Goal: Check status: Check status

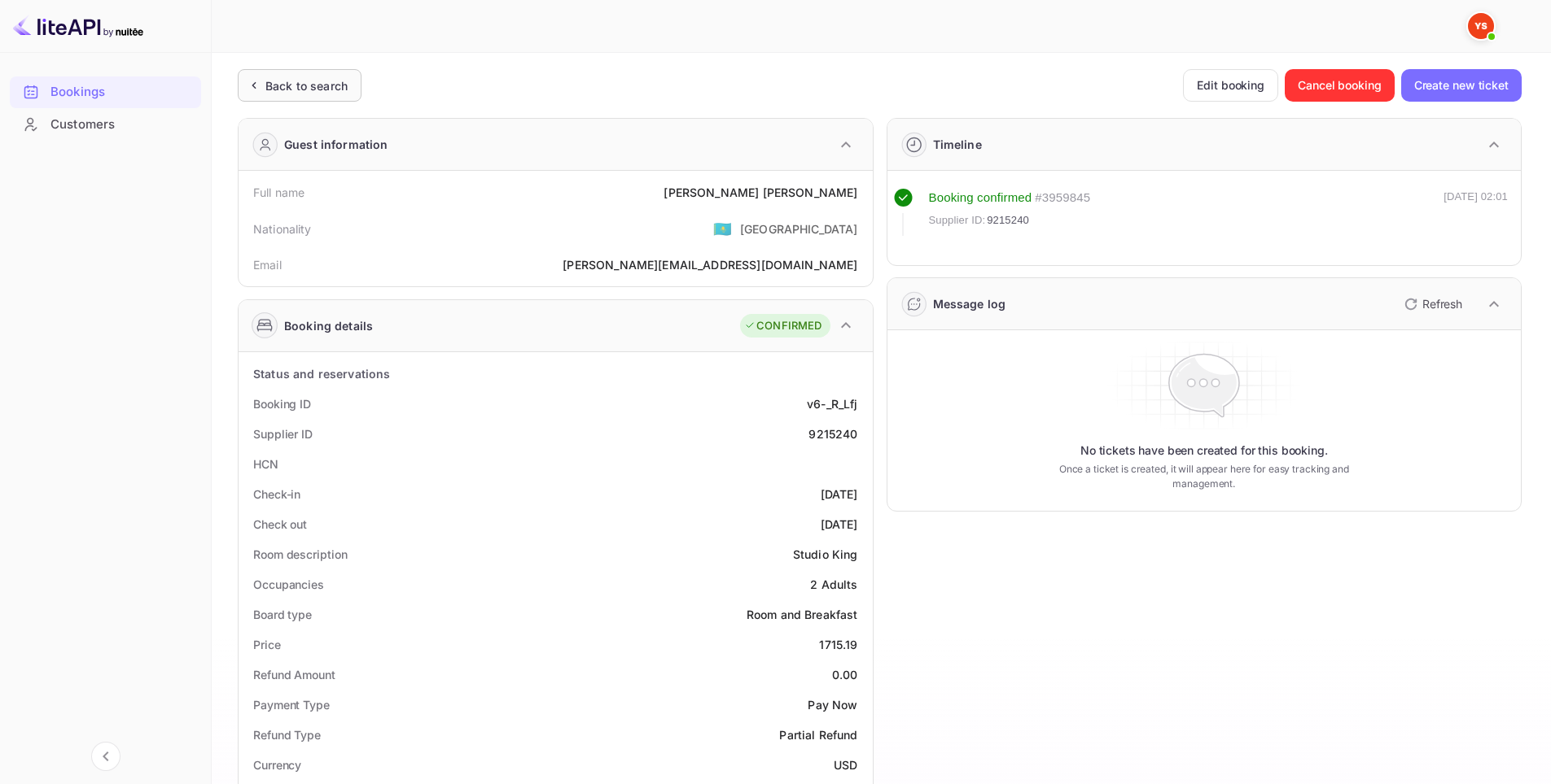
click at [311, 87] on div "Back to search" at bounding box center [306, 86] width 82 height 17
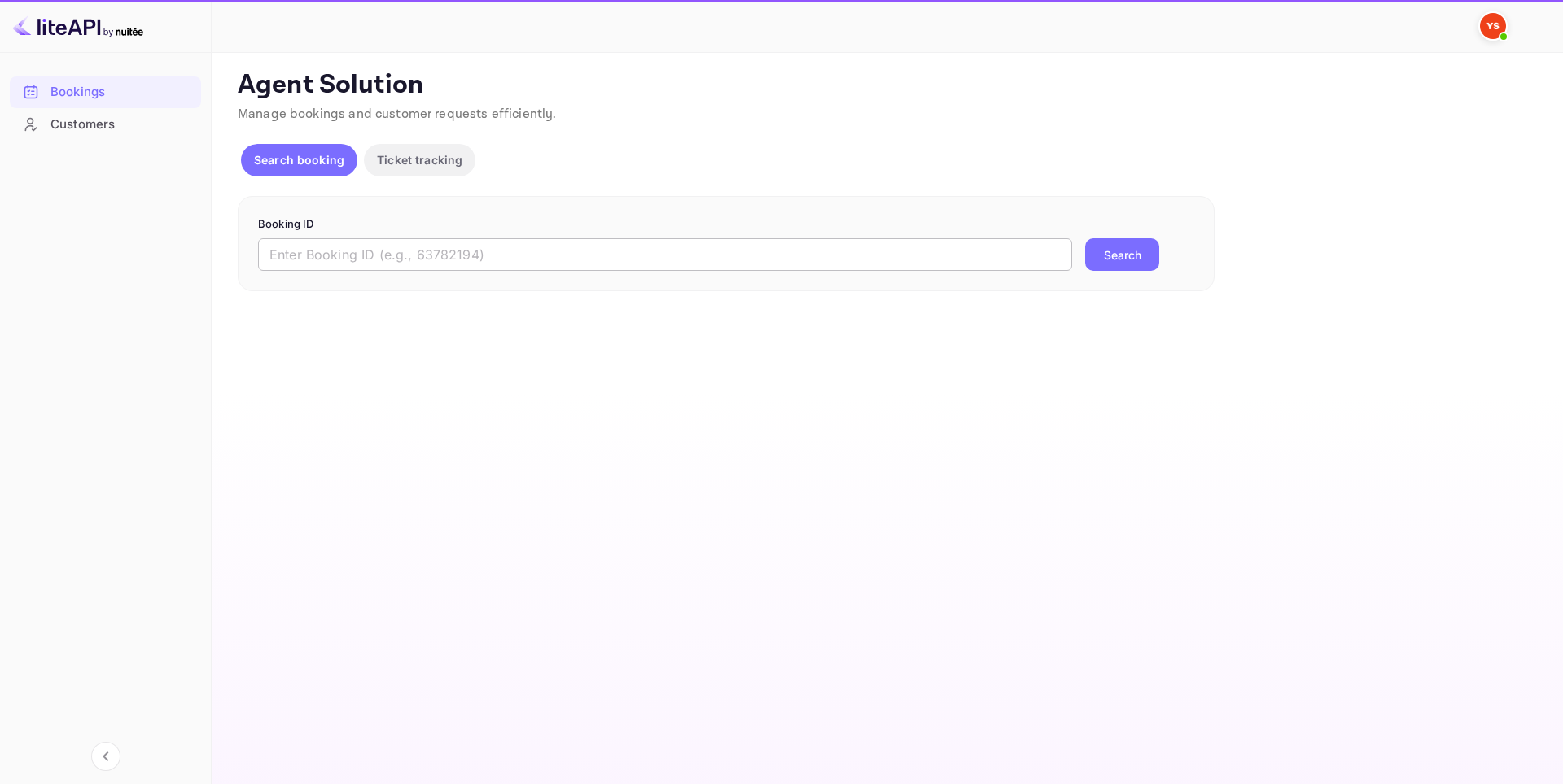
click at [439, 252] on input "text" at bounding box center [665, 254] width 814 height 33
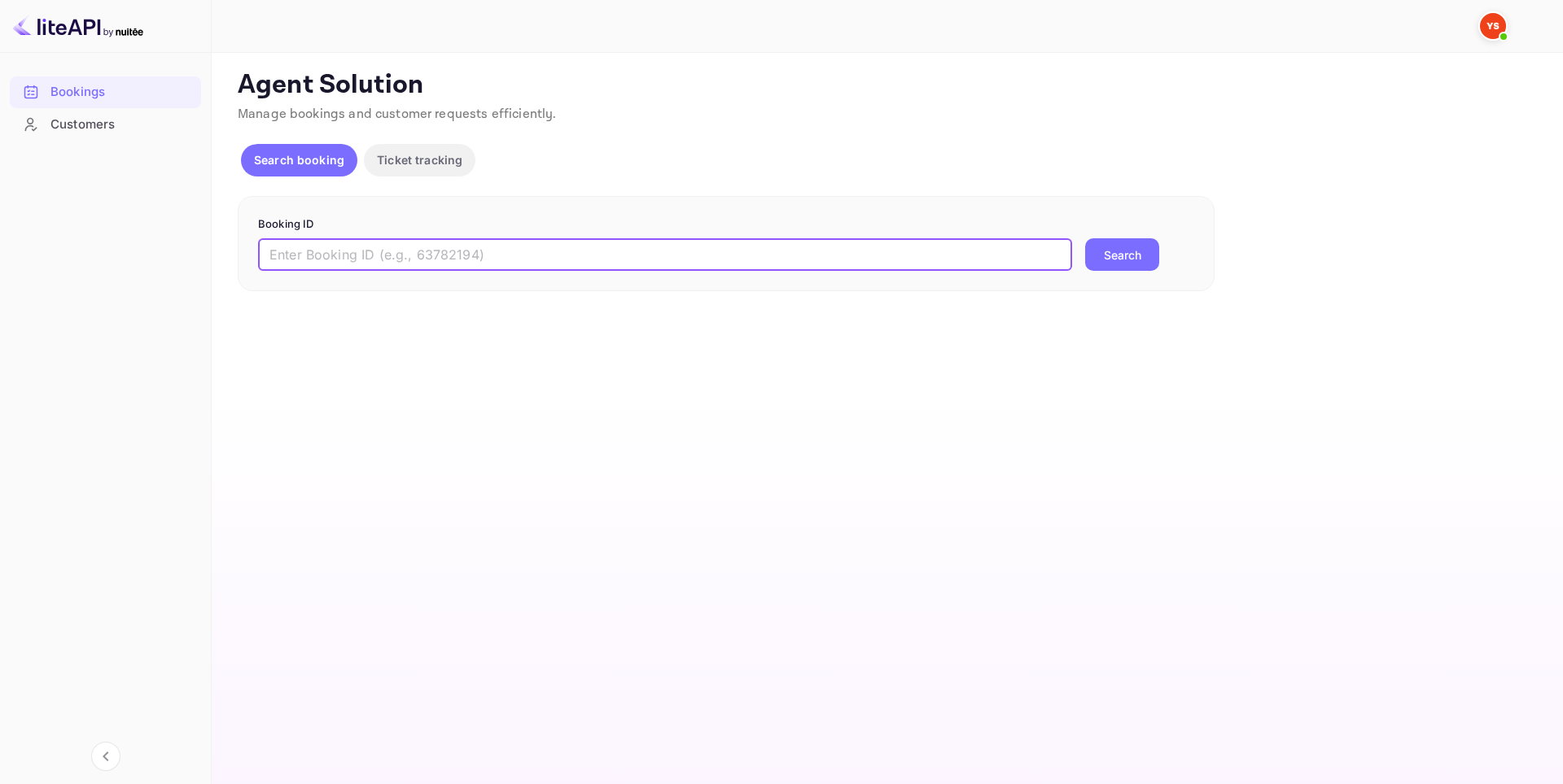
paste input "9447484"
type input "9447484"
click at [1135, 256] on button "Search" at bounding box center [1122, 254] width 74 height 33
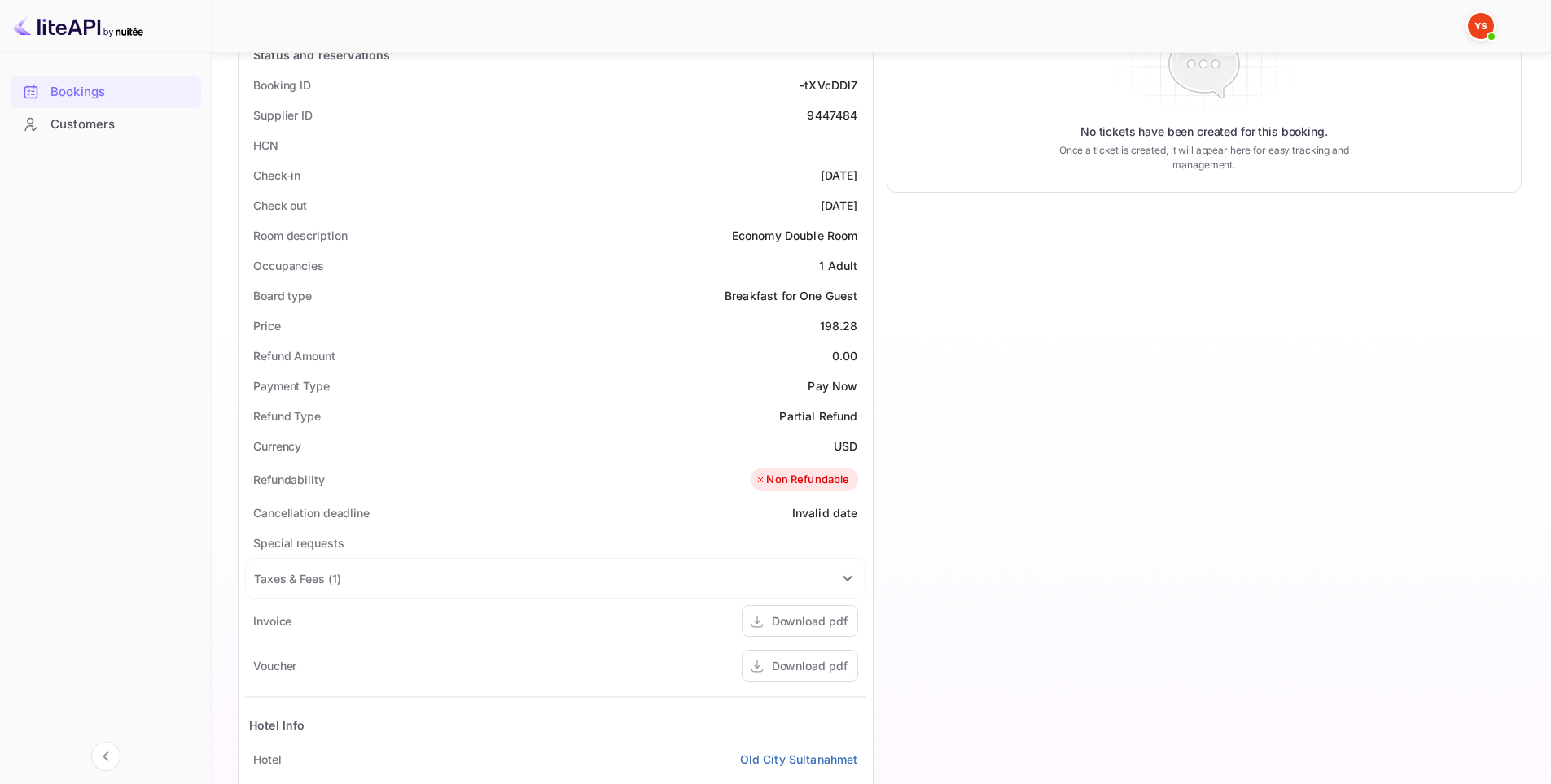
scroll to position [326, 0]
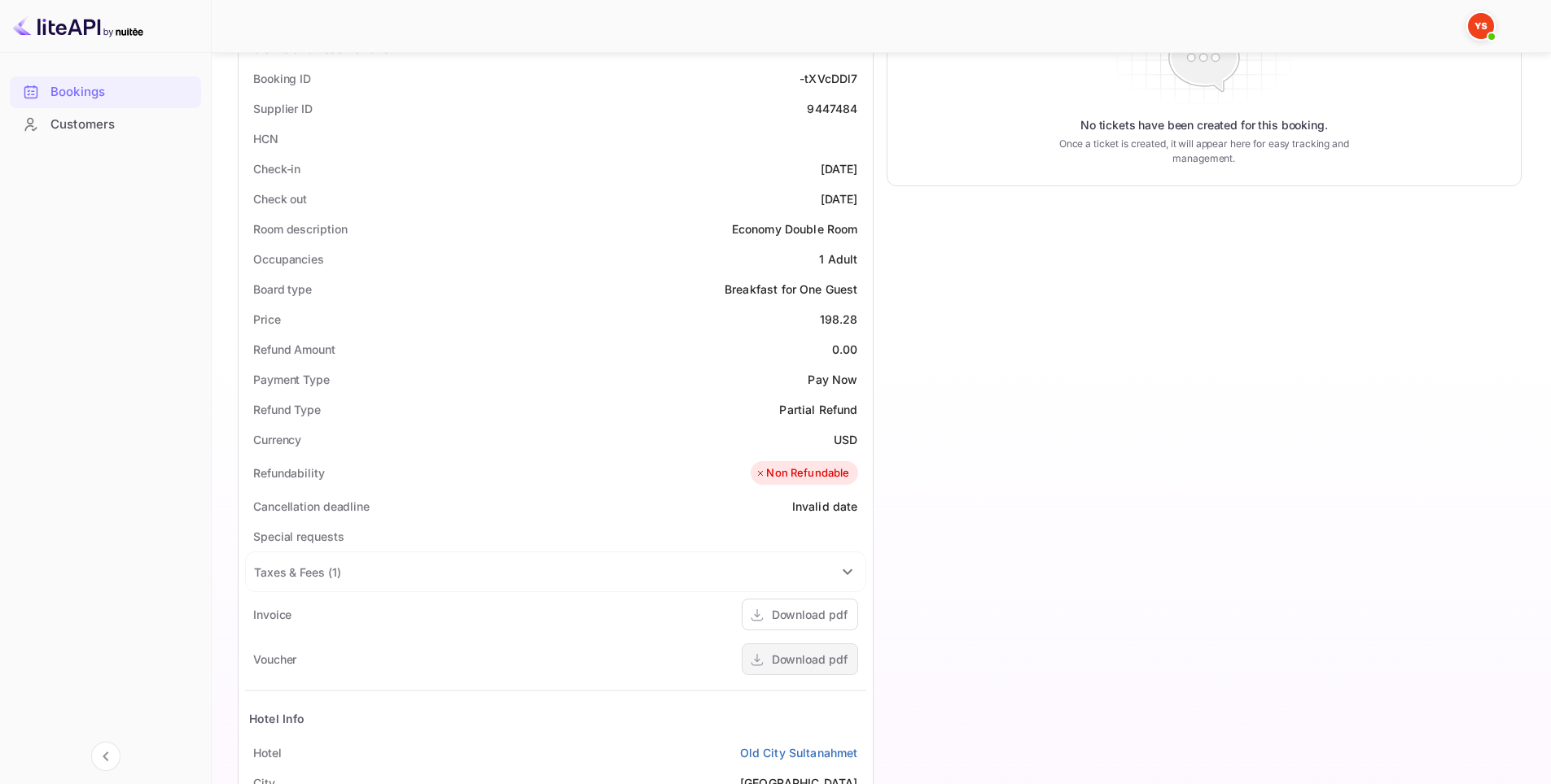
click at [795, 655] on div "Download pdf" at bounding box center [810, 660] width 76 height 17
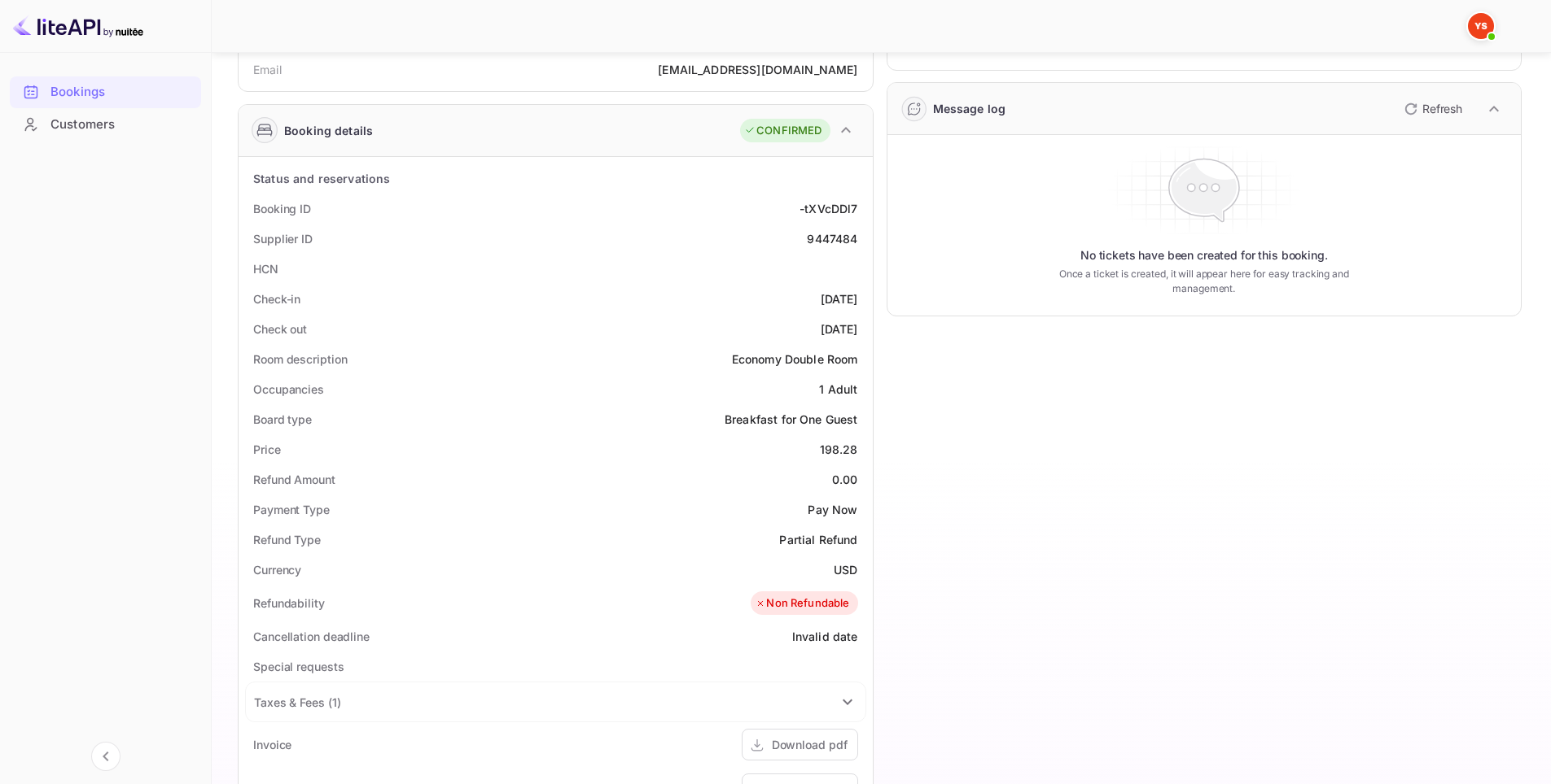
scroll to position [162, 0]
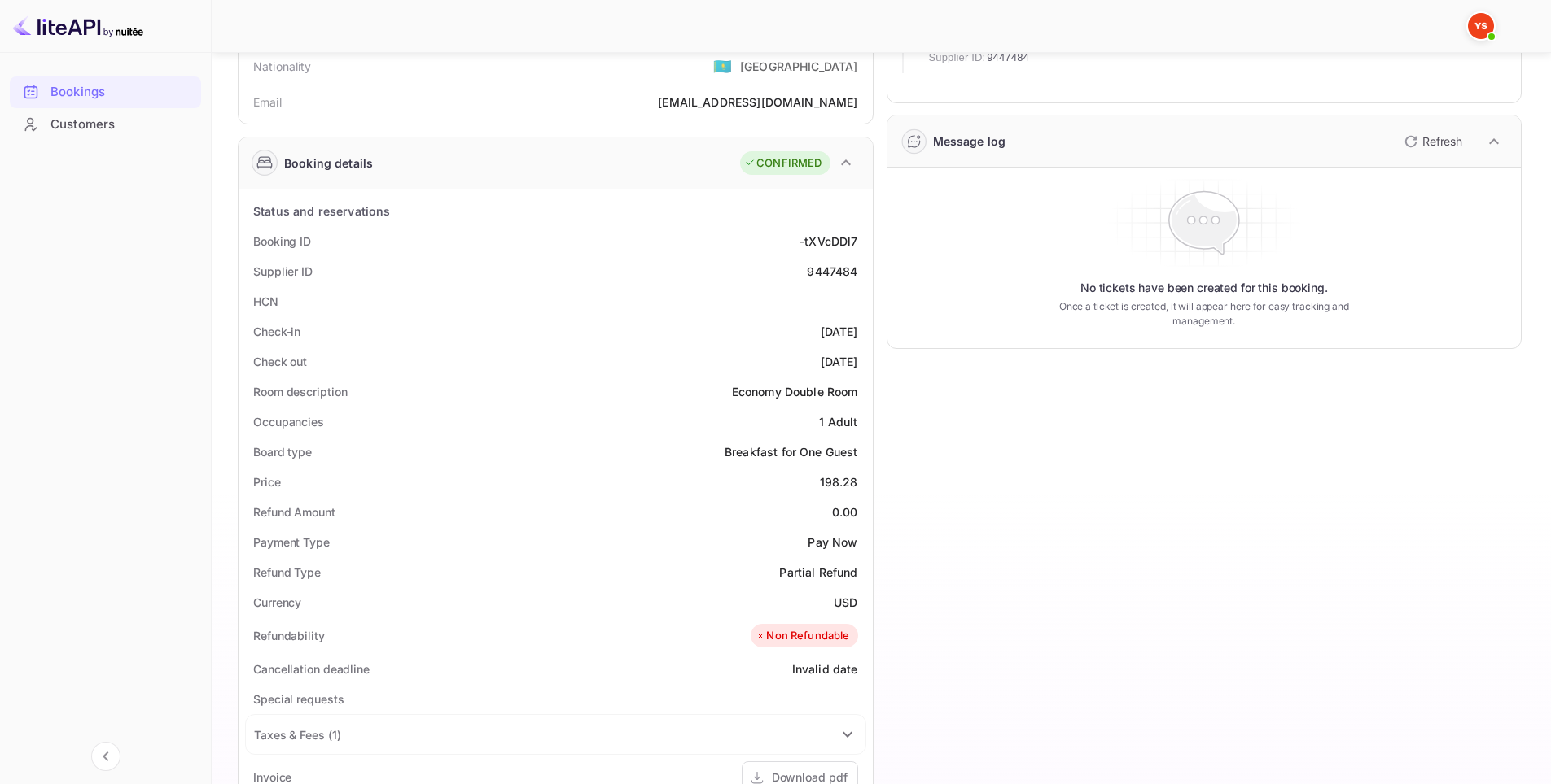
click at [639, 326] on div "Check-in [DATE]" at bounding box center [555, 331] width 621 height 30
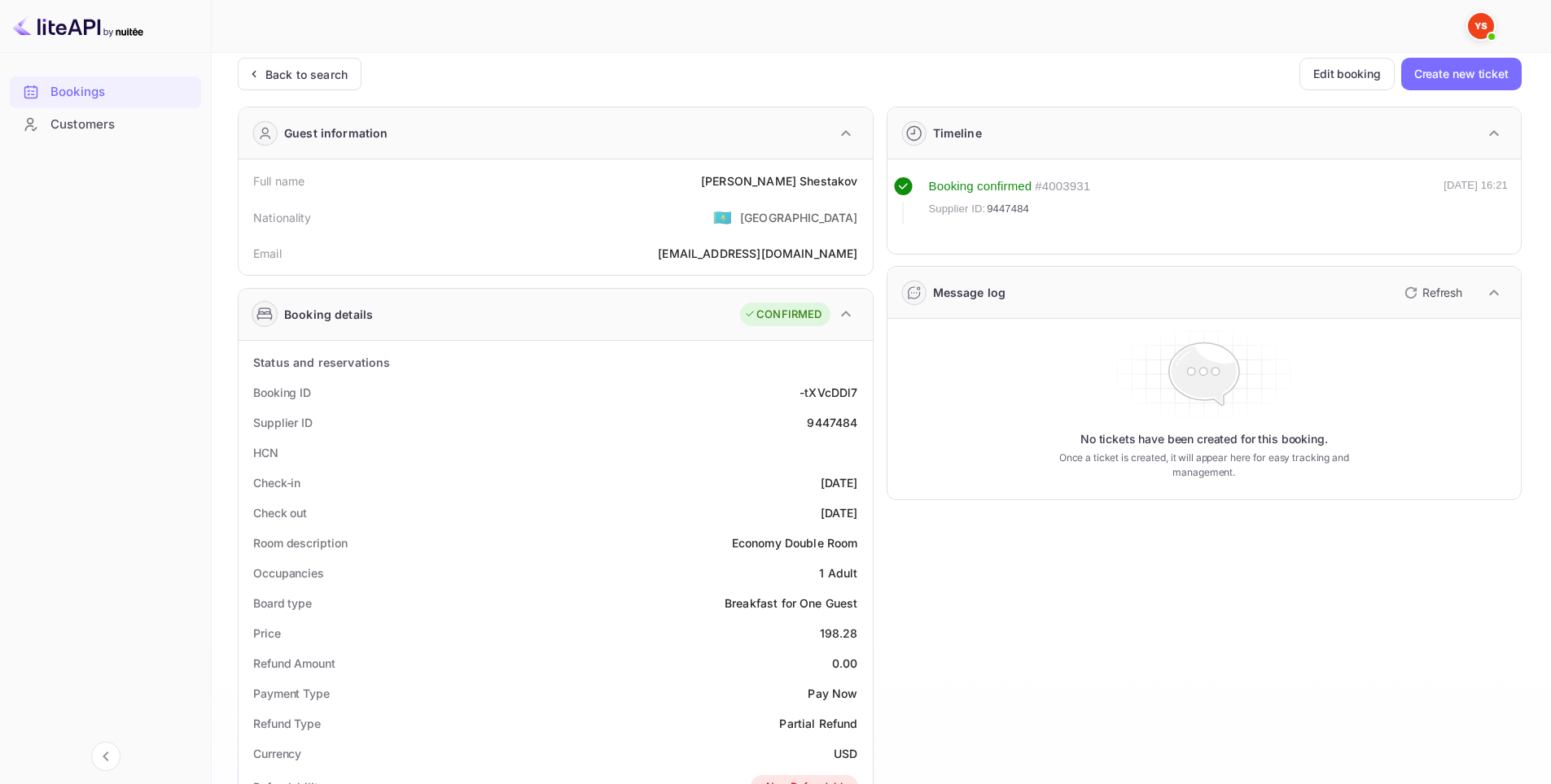
scroll to position [0, 0]
